Goal: Task Accomplishment & Management: Complete application form

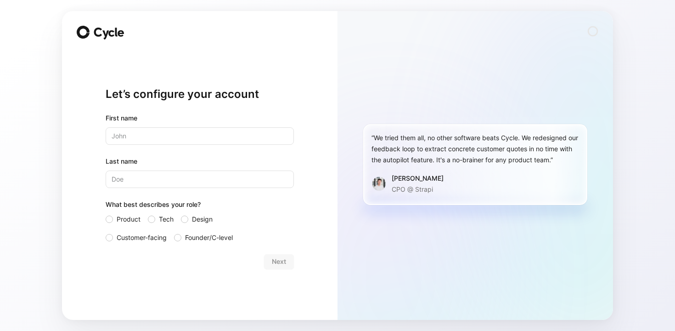
click at [195, 135] on input "text" at bounding box center [200, 135] width 188 height 17
type input "[PERSON_NAME]"
type input "RENARD"
click at [122, 234] on span "Customer-facing" at bounding box center [142, 237] width 50 height 11
click at [106, 232] on input "Customer-facing" at bounding box center [106, 232] width 0 height 0
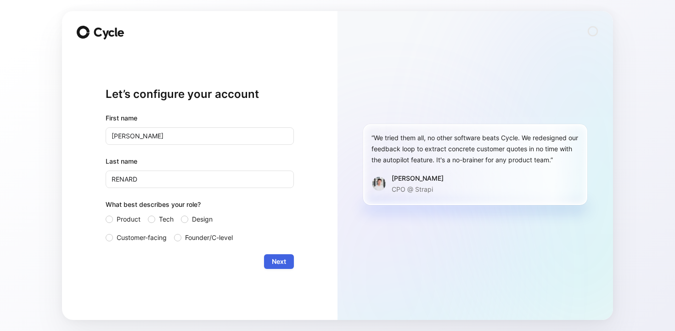
click at [292, 258] on button "Next" at bounding box center [279, 261] width 30 height 15
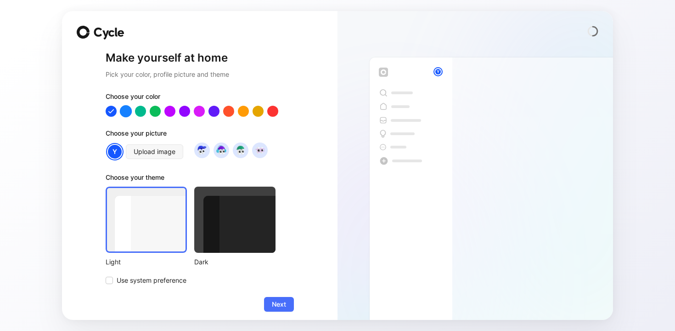
click at [122, 113] on div at bounding box center [126, 111] width 12 height 12
click at [202, 155] on img at bounding box center [202, 150] width 12 height 12
click at [286, 307] on span "Next" at bounding box center [279, 303] width 14 height 11
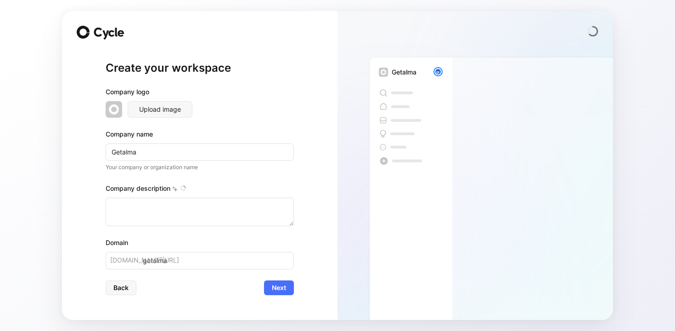
type textarea "[PERSON_NAME] is a France-based fintech platform that offers solutions includin…"
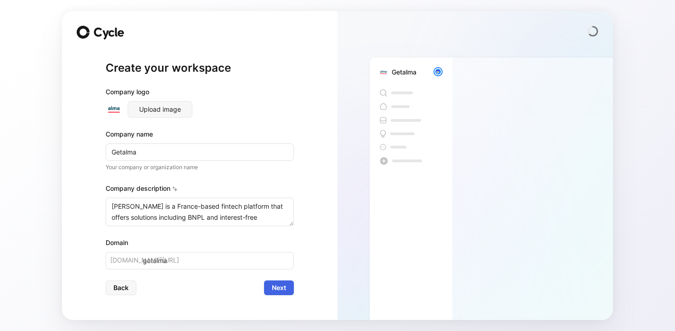
click at [281, 288] on span "Next" at bounding box center [279, 287] width 14 height 11
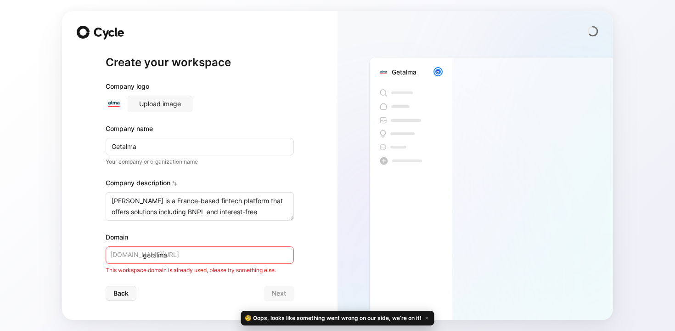
click at [244, 265] on div "Domain getalma [DOMAIN_NAME][URL] This workspace domain is already used, please…" at bounding box center [200, 252] width 188 height 43
click at [238, 252] on input "getalma" at bounding box center [200, 254] width 188 height 17
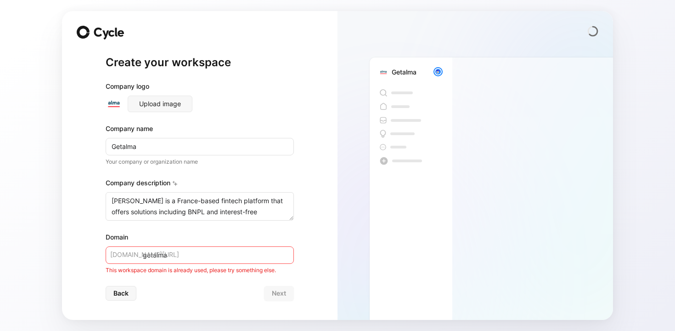
scroll to position [5, 0]
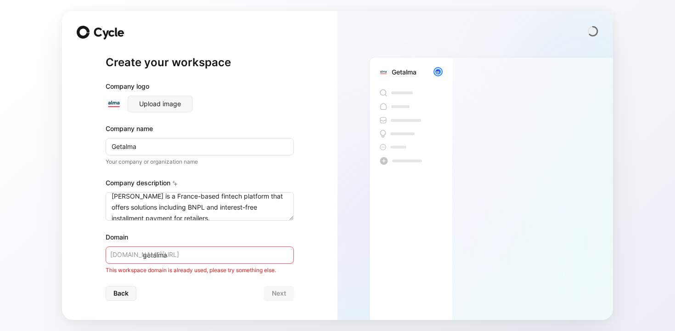
click at [116, 103] on img at bounding box center [114, 103] width 17 height 17
click at [263, 286] on div "Back Next" at bounding box center [200, 293] width 188 height 15
click at [199, 259] on input "getalma" at bounding box center [200, 254] width 188 height 17
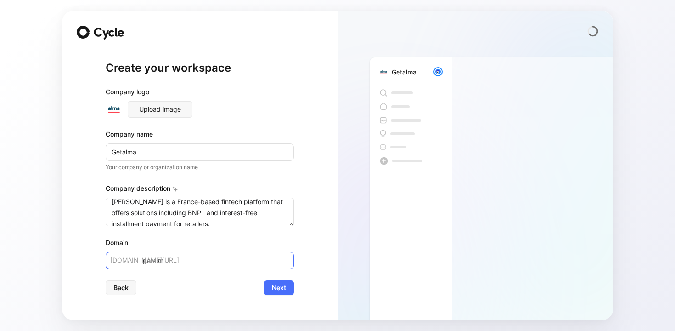
type input "getalma"
click at [265, 282] on button "Next" at bounding box center [279, 287] width 30 height 15
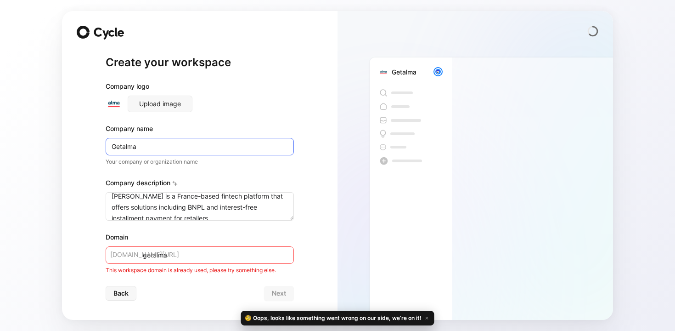
click at [168, 145] on input "Getalma" at bounding box center [200, 146] width 188 height 17
click at [0, 330] on com-1password-button at bounding box center [0, 331] width 0 height 0
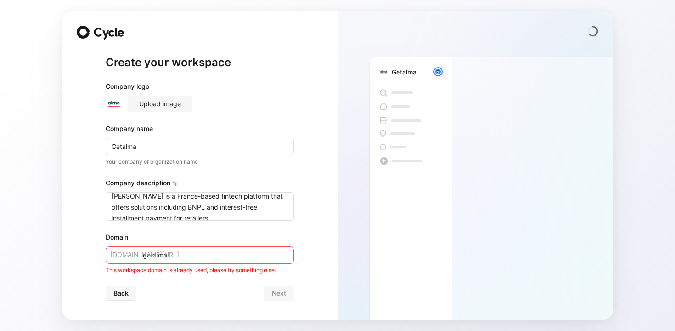
click at [305, 209] on div "Create your workspace Company logo Upload image Company name Getalma Your compa…" at bounding box center [199, 165] width 275 height 309
click at [129, 293] on button "Back" at bounding box center [121, 293] width 31 height 15
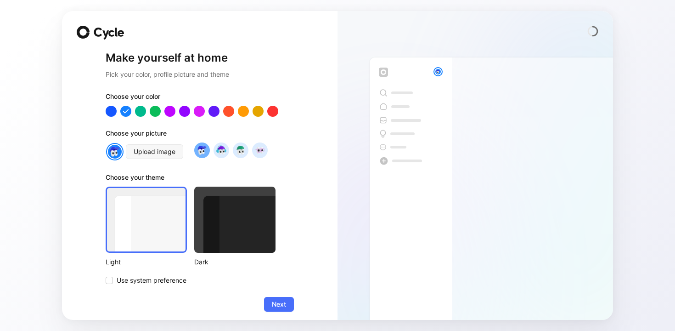
scroll to position [6, 0]
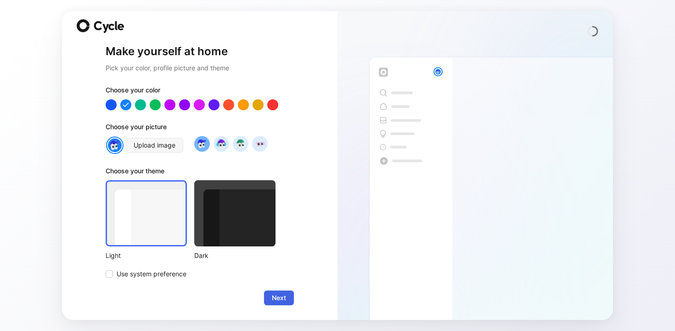
click at [279, 297] on span "Next" at bounding box center [279, 297] width 14 height 11
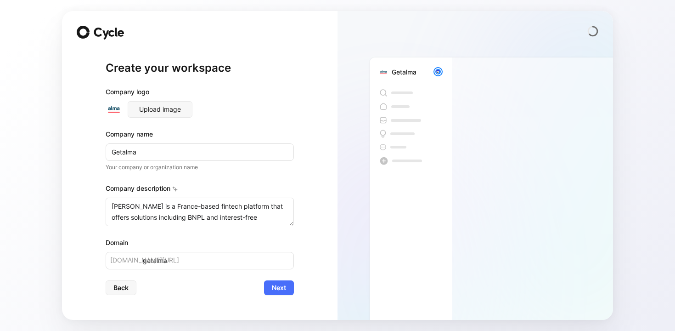
click at [85, 34] on icon at bounding box center [83, 32] width 13 height 13
click at [85, 32] on icon at bounding box center [83, 32] width 13 height 13
